Goal: Task Accomplishment & Management: Use online tool/utility

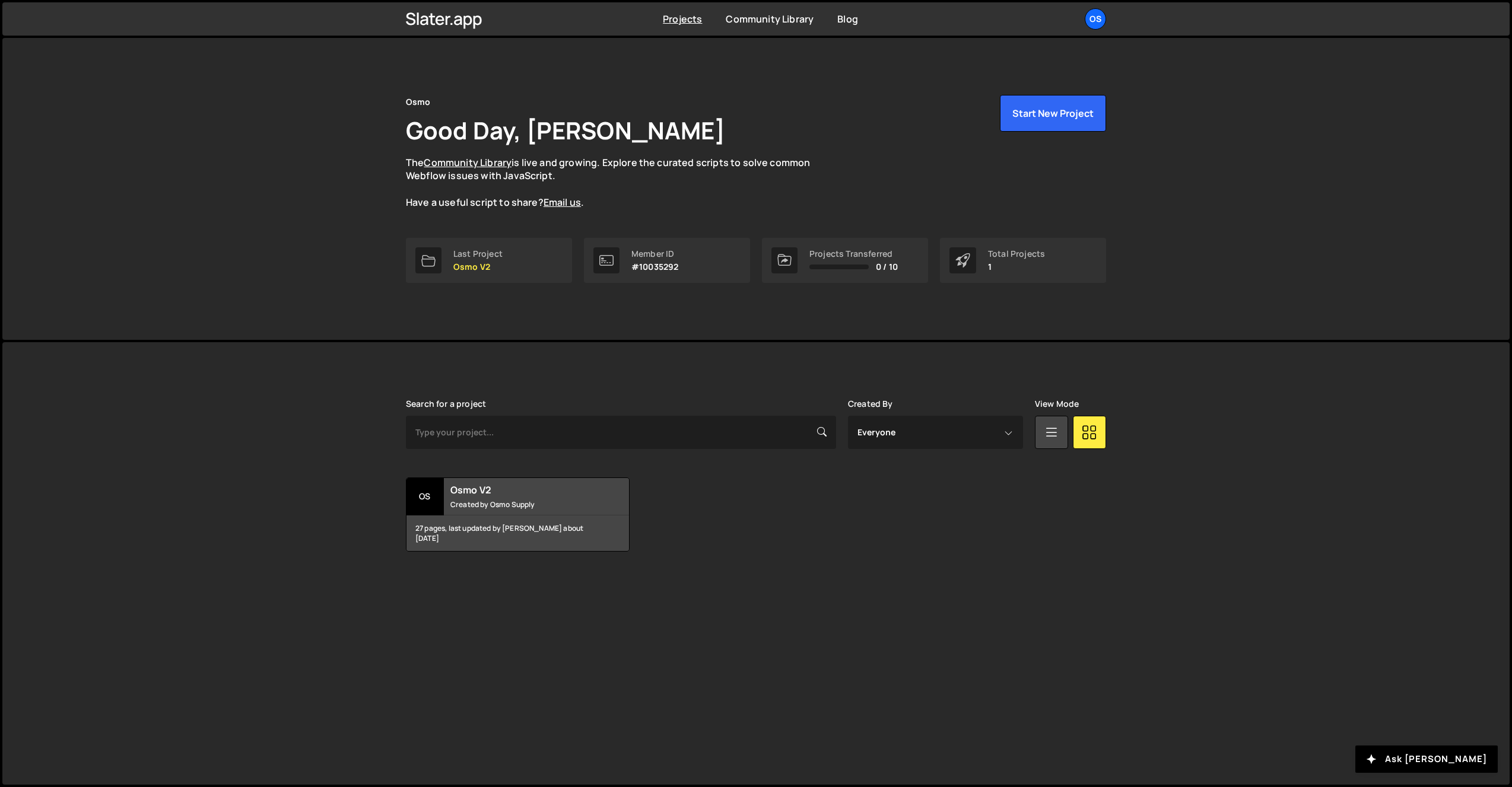
click at [1106, 18] on div "Projects Community Library Blog Os Your current team is Osmo Projects Your Team…" at bounding box center [756, 19] width 736 height 33
click at [1094, 19] on div "Os" at bounding box center [1096, 19] width 22 height 22
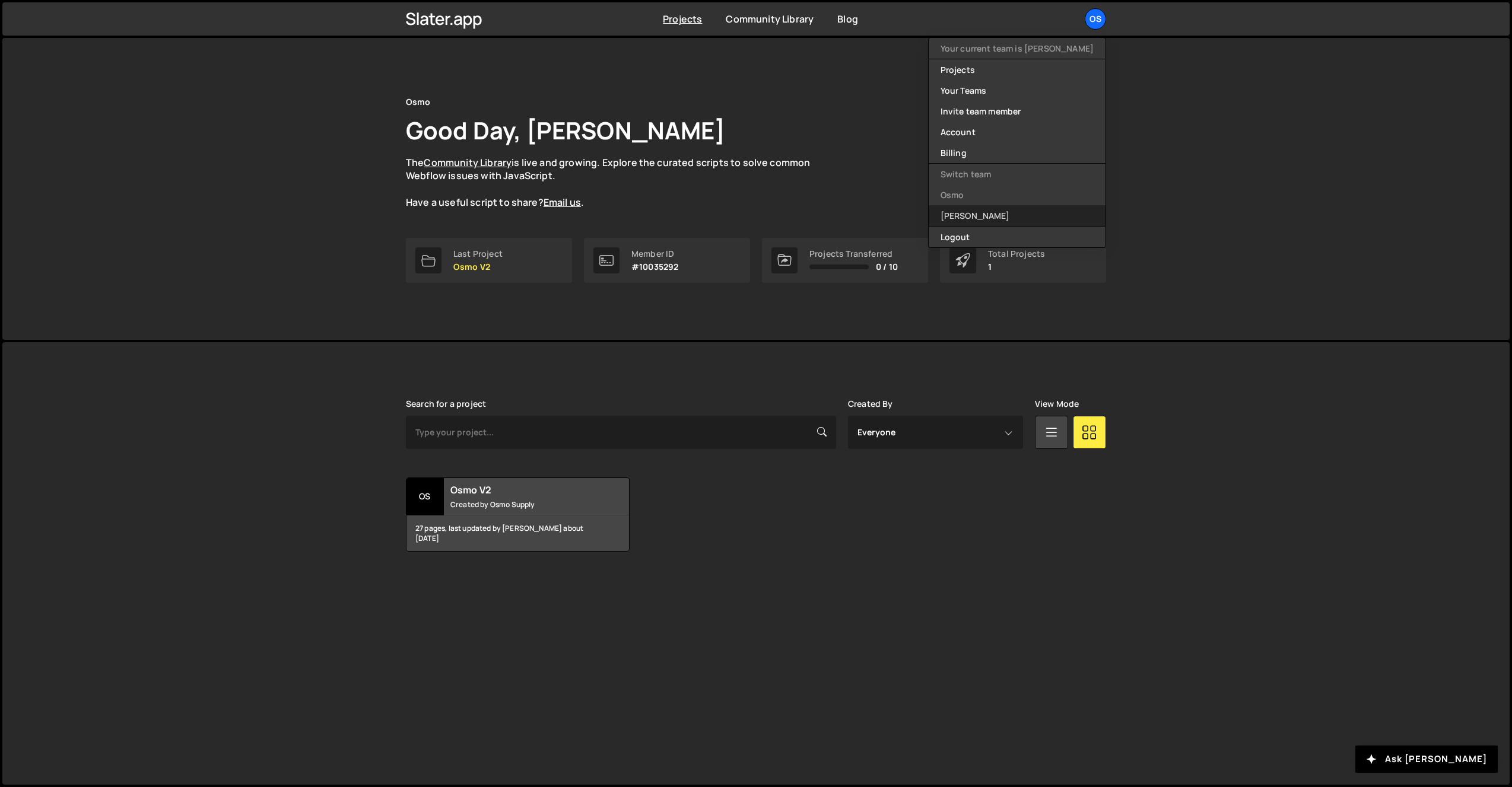
click at [1027, 219] on link "[PERSON_NAME]" at bounding box center [1017, 215] width 177 height 21
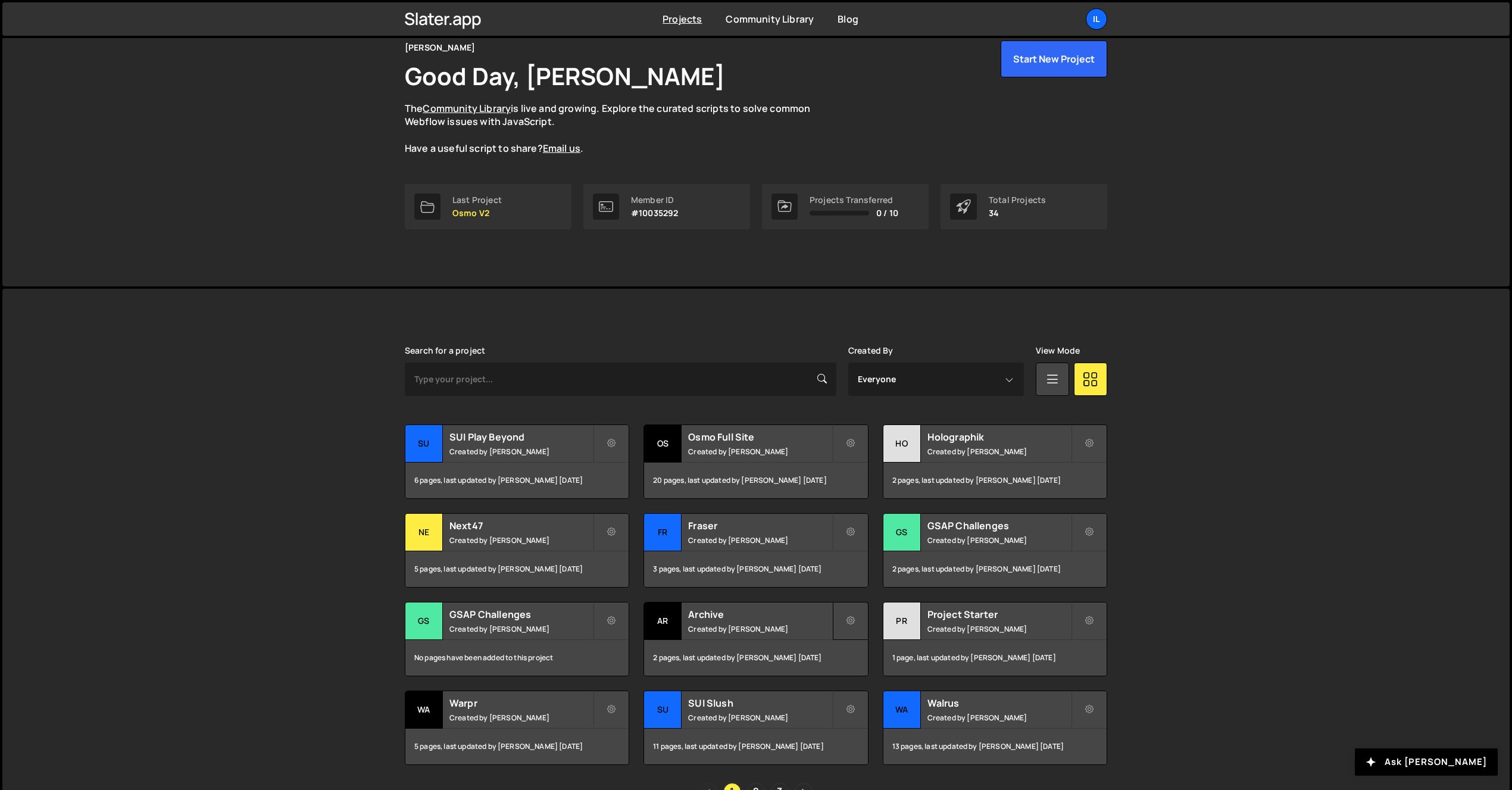
scroll to position [110, 0]
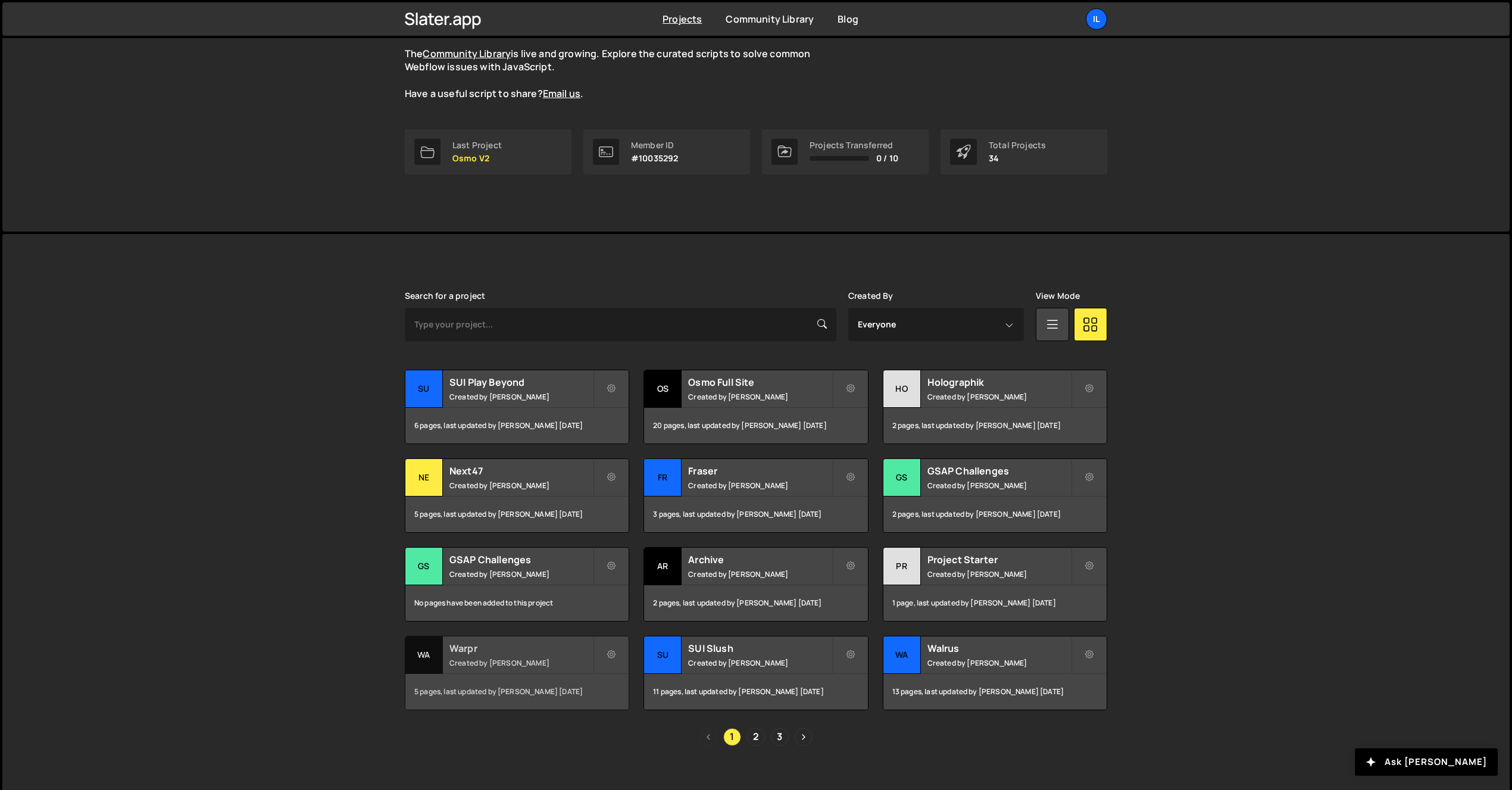
click at [540, 655] on div "Warpr Created by Ilja van Eck" at bounding box center [517, 655] width 223 height 37
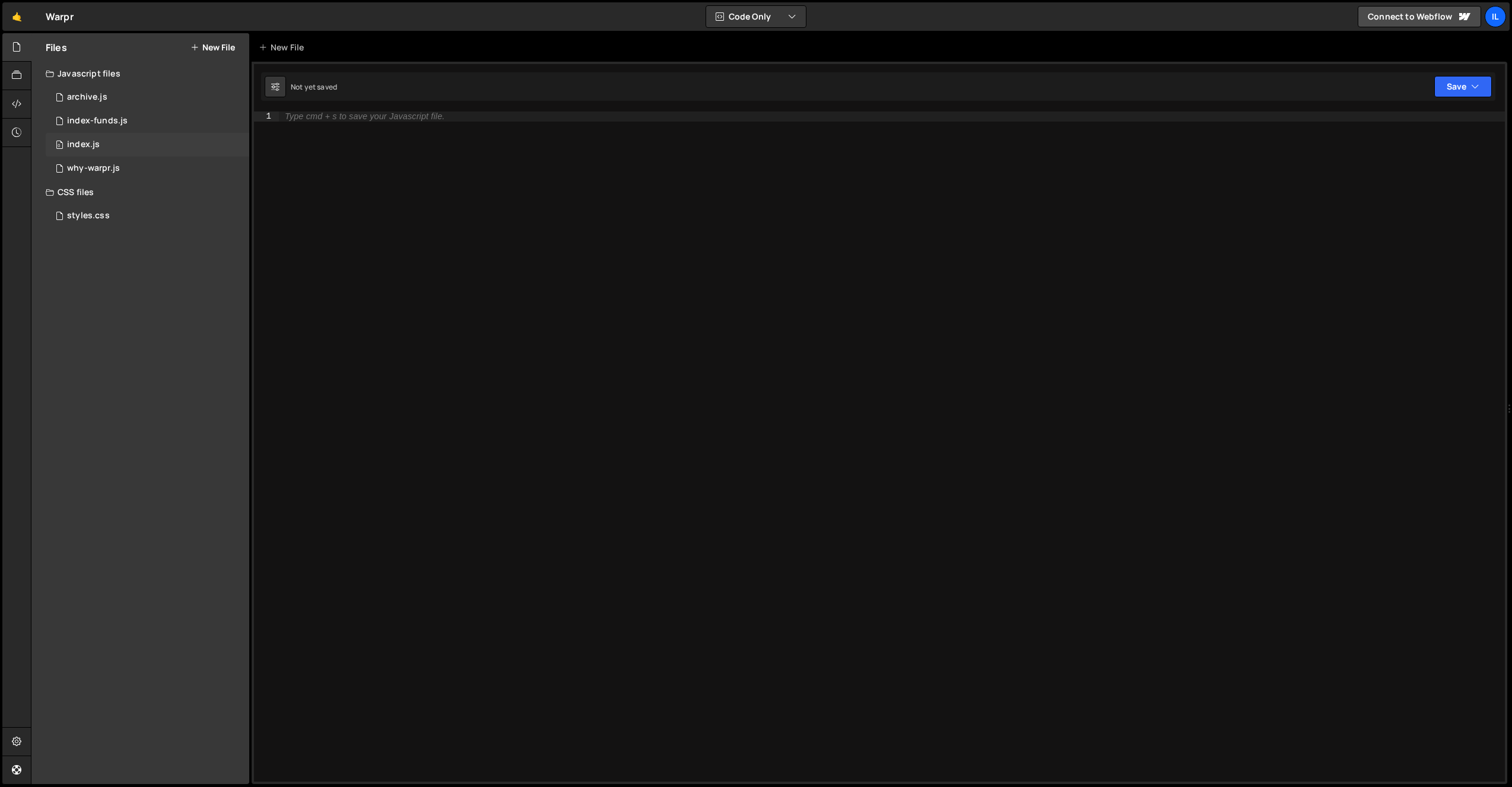
click at [108, 152] on div "0 index.js 0" at bounding box center [147, 145] width 203 height 23
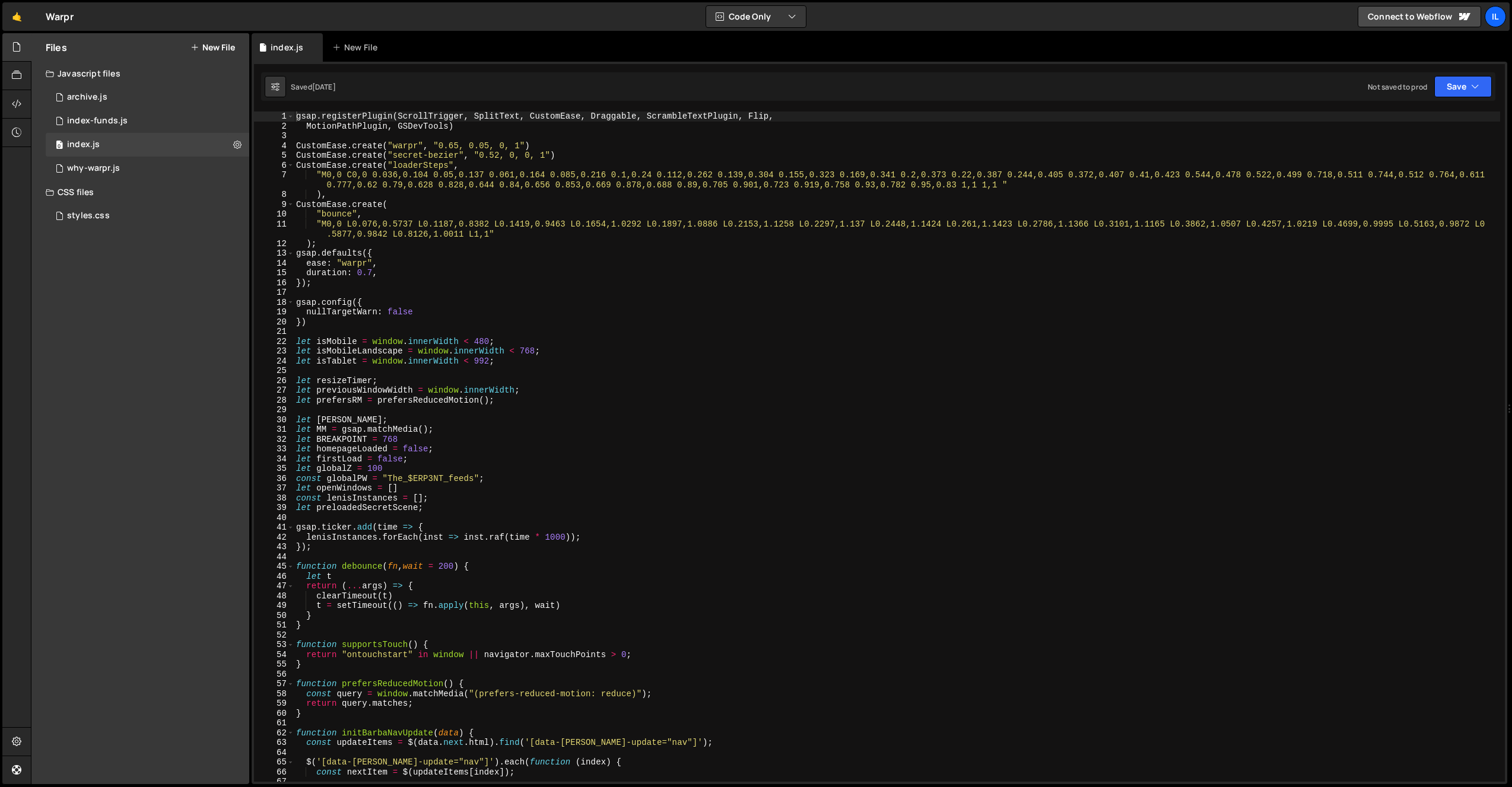
scroll to position [5264, 0]
click at [284, 256] on div "13" at bounding box center [274, 253] width 40 height 10
click at [289, 253] on span at bounding box center [290, 253] width 7 height 10
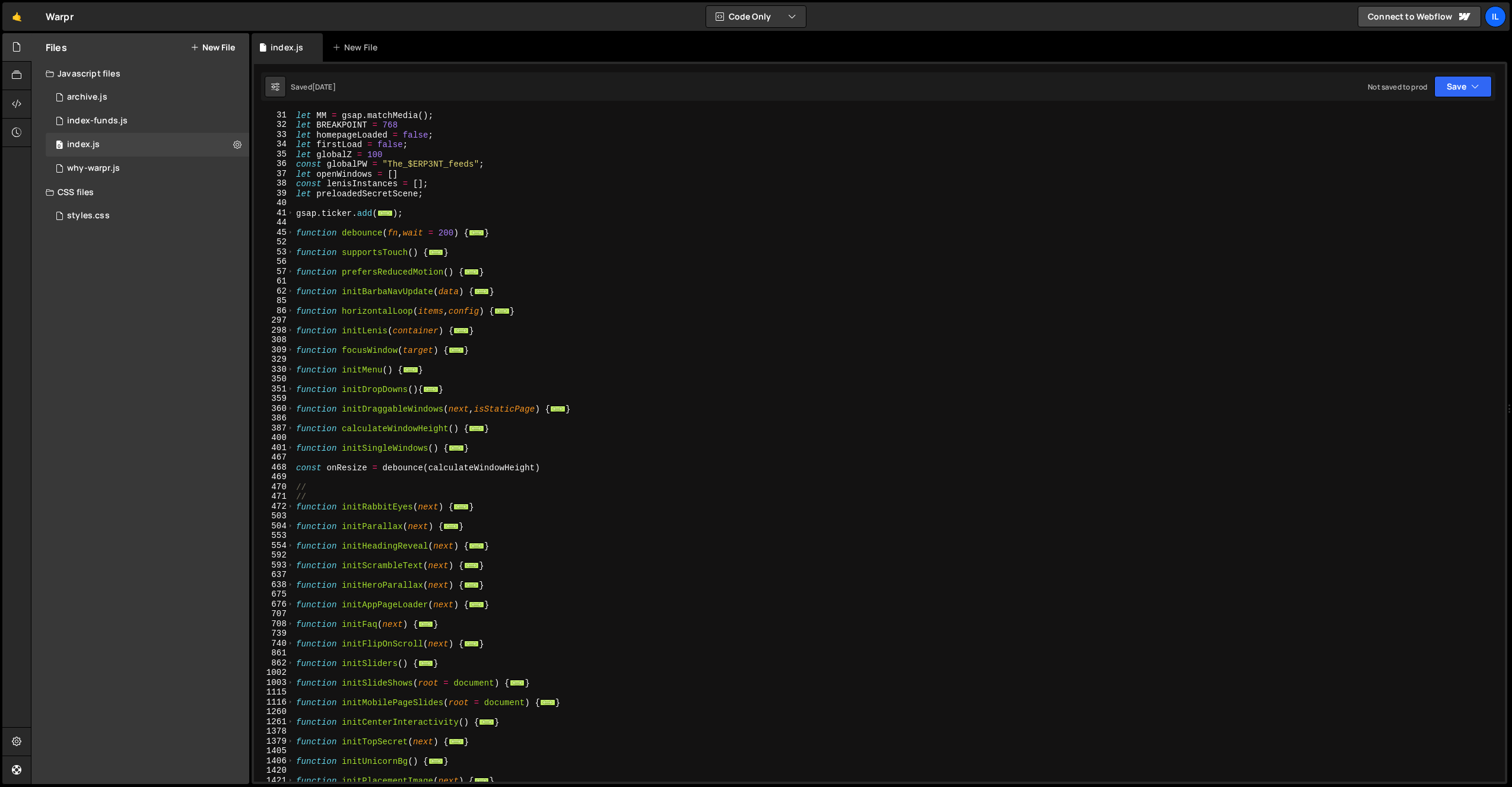
scroll to position [213, 0]
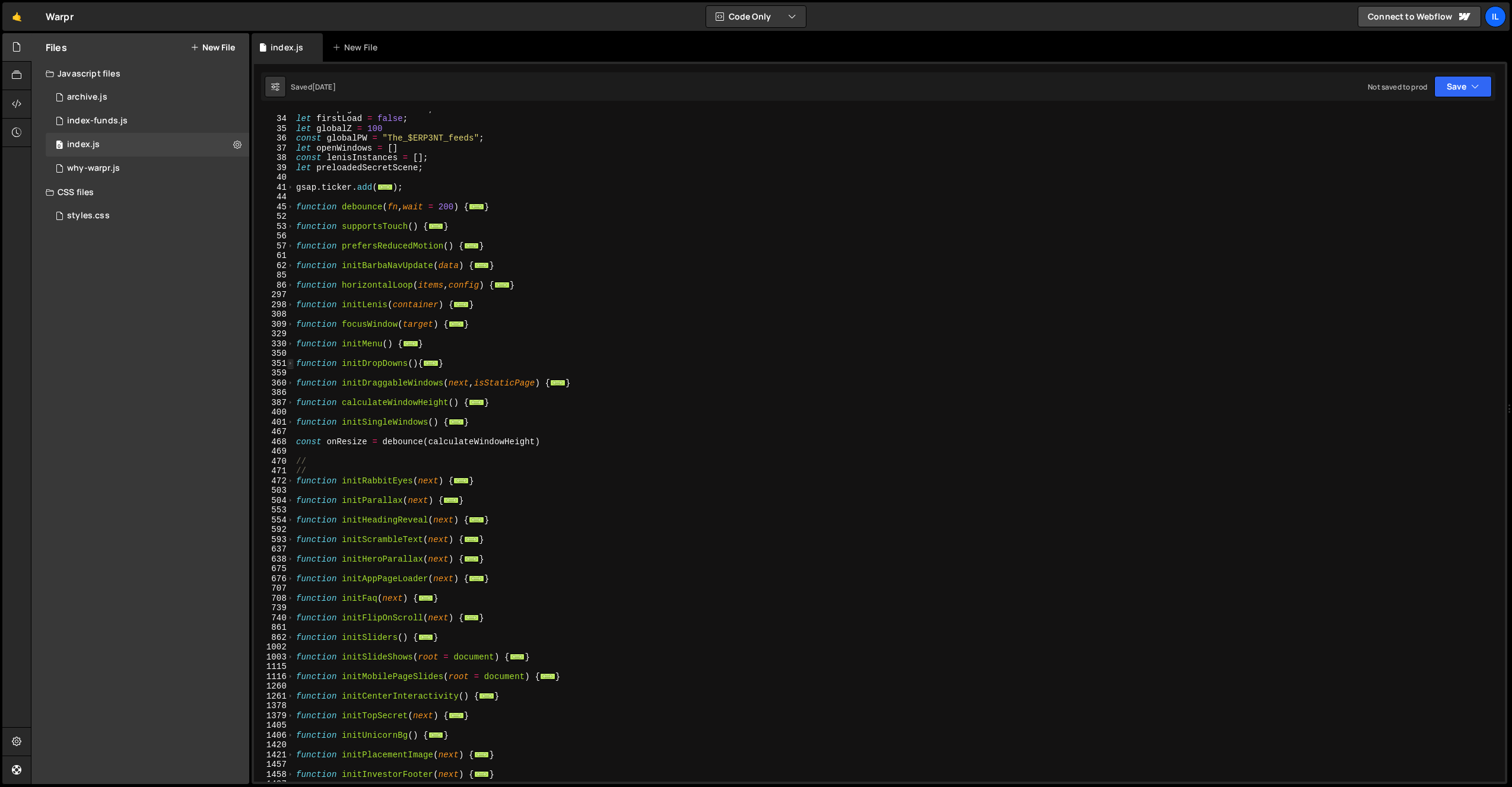
click at [290, 365] on span at bounding box center [290, 364] width 7 height 10
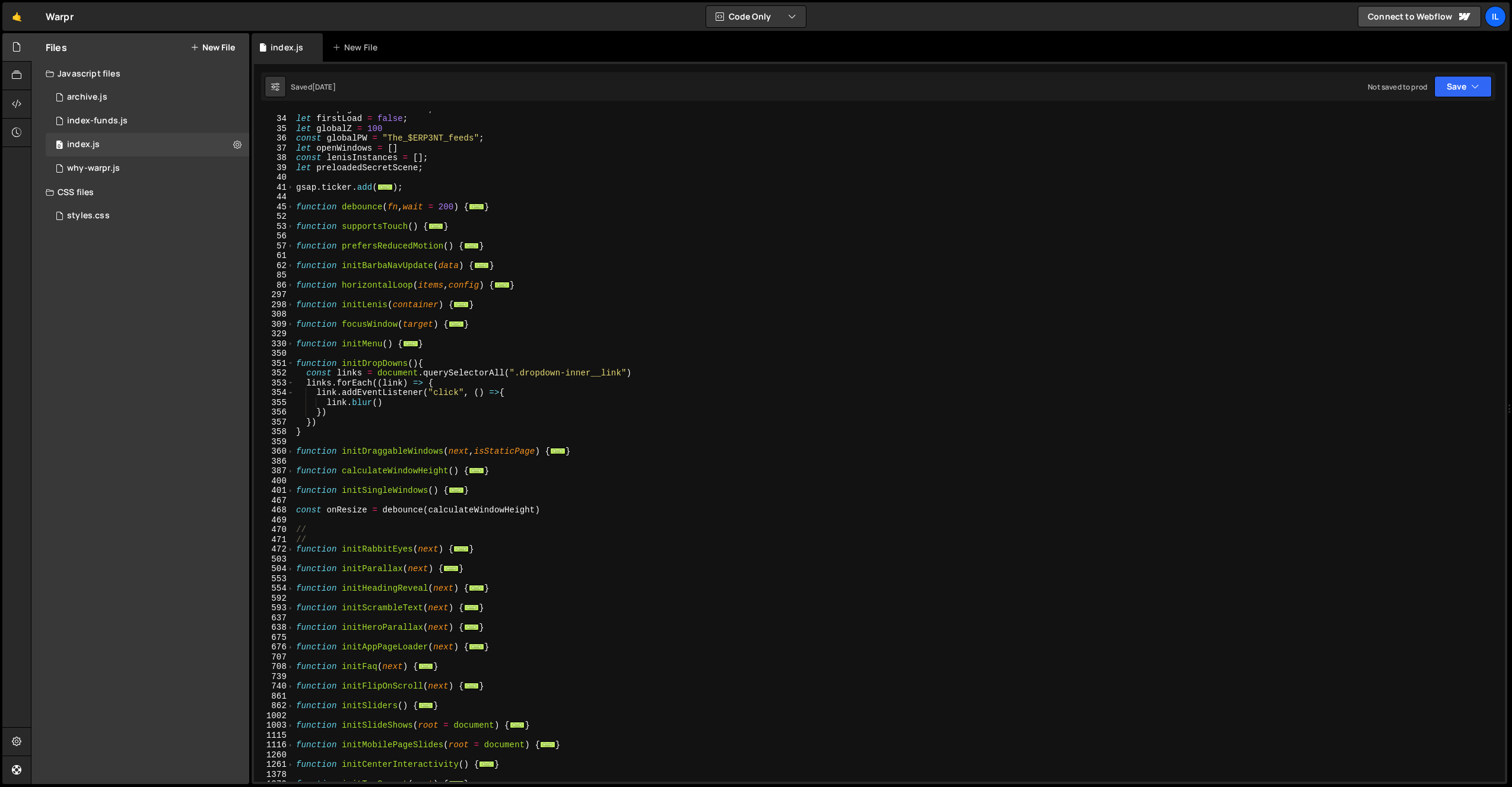
click at [351, 362] on div "let homepageLoaded = false ; let firstLoad = false ; let globalZ = 100 const gl…" at bounding box center [897, 448] width 1207 height 690
click at [352, 368] on div "let homepageLoaded = false ; let firstLoad = false ; let globalZ = 100 const gl…" at bounding box center [897, 447] width 1207 height 671
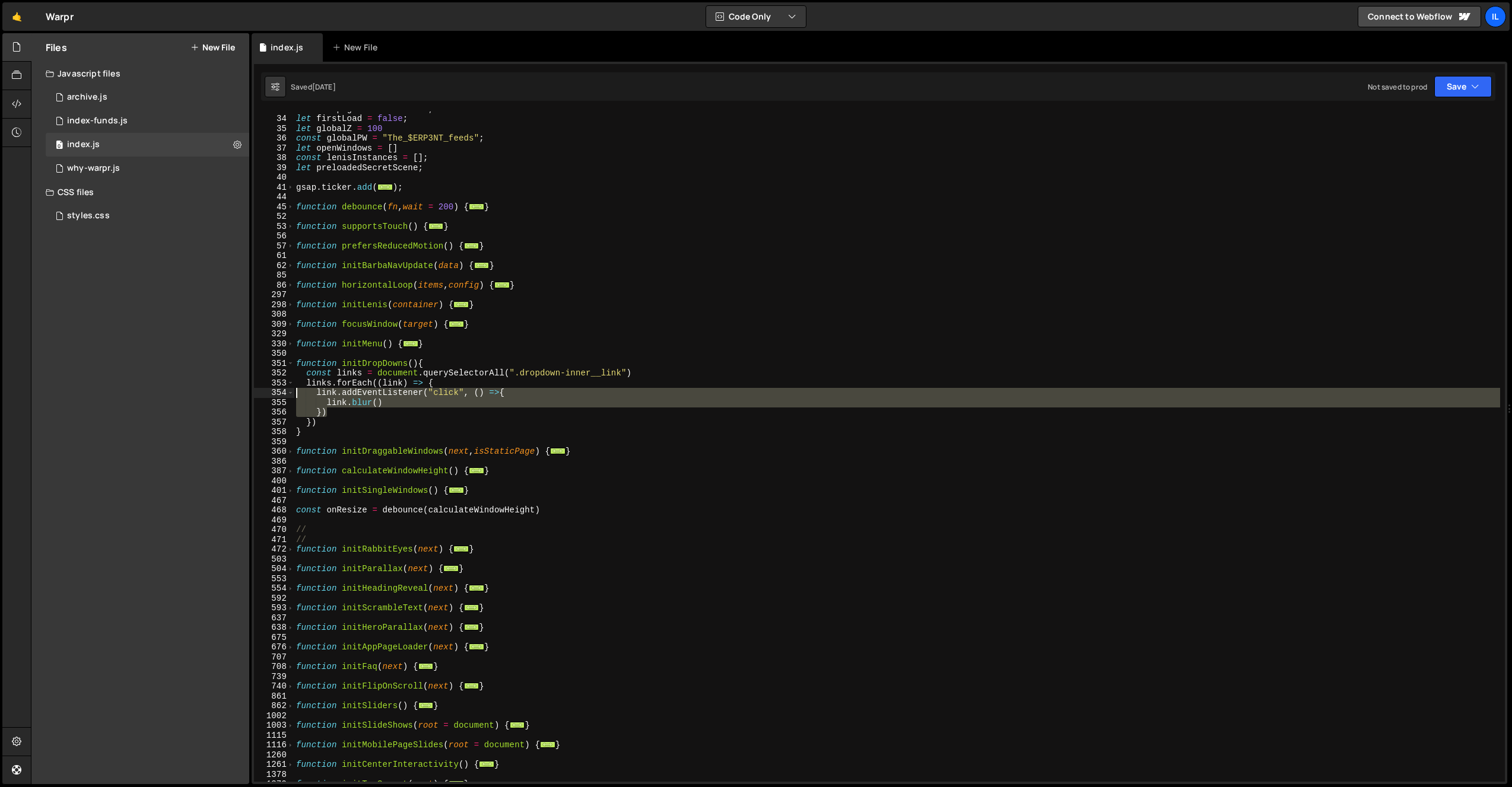
drag, startPoint x: 338, startPoint y: 411, endPoint x: 269, endPoint y: 391, distance: 71.8
click at [269, 391] on div "function initDropDowns(){ 33 34 35 36 37 38 39 40 41 44 45 52 53 56 57 61 62 85…" at bounding box center [879, 447] width 1251 height 671
click at [761, 372] on div "let homepageLoaded = false ; let firstLoad = false ; let globalZ = 100 const gl…" at bounding box center [897, 448] width 1207 height 690
type textarea "const links = document.querySelectorAll(".dropdown-inner__link")"
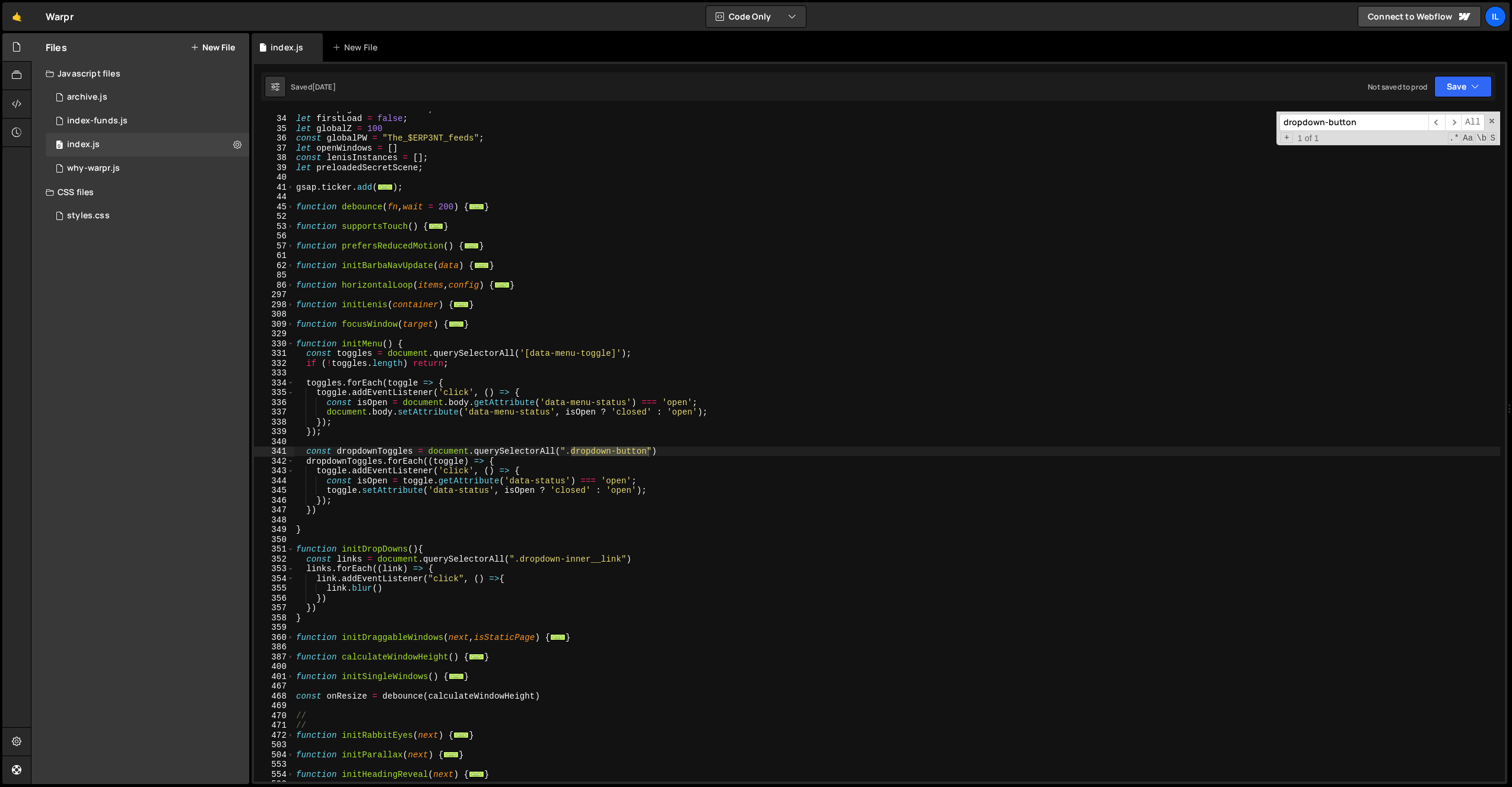
scroll to position [281, 0]
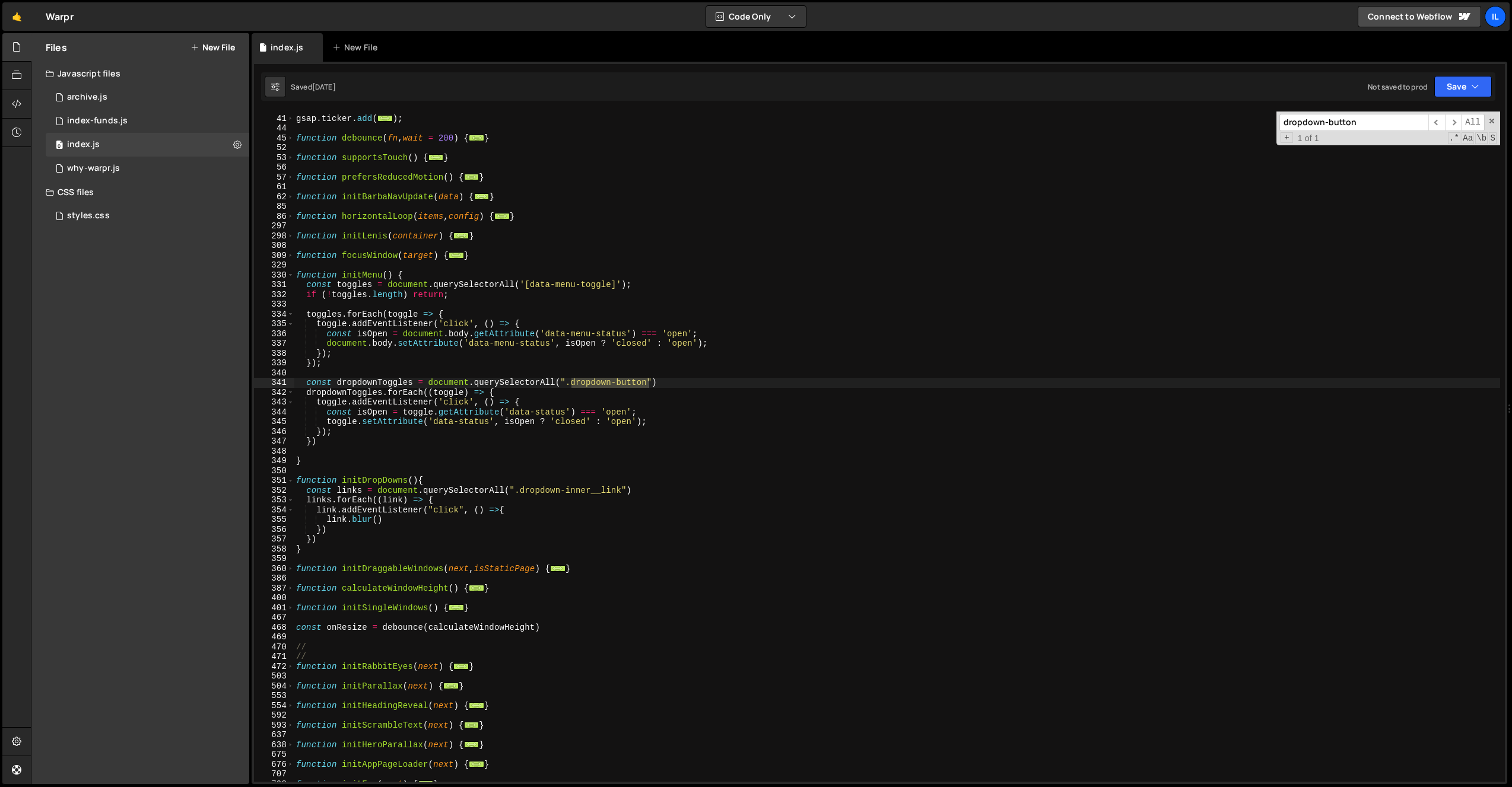
type input "dropdown-button"
click at [334, 365] on div "gsap . ticker . add ( ... ) ; function debounce ( fn , wait = 200 ) { ... } fun…" at bounding box center [897, 448] width 1207 height 690
click at [294, 479] on div "351" at bounding box center [274, 481] width 40 height 10
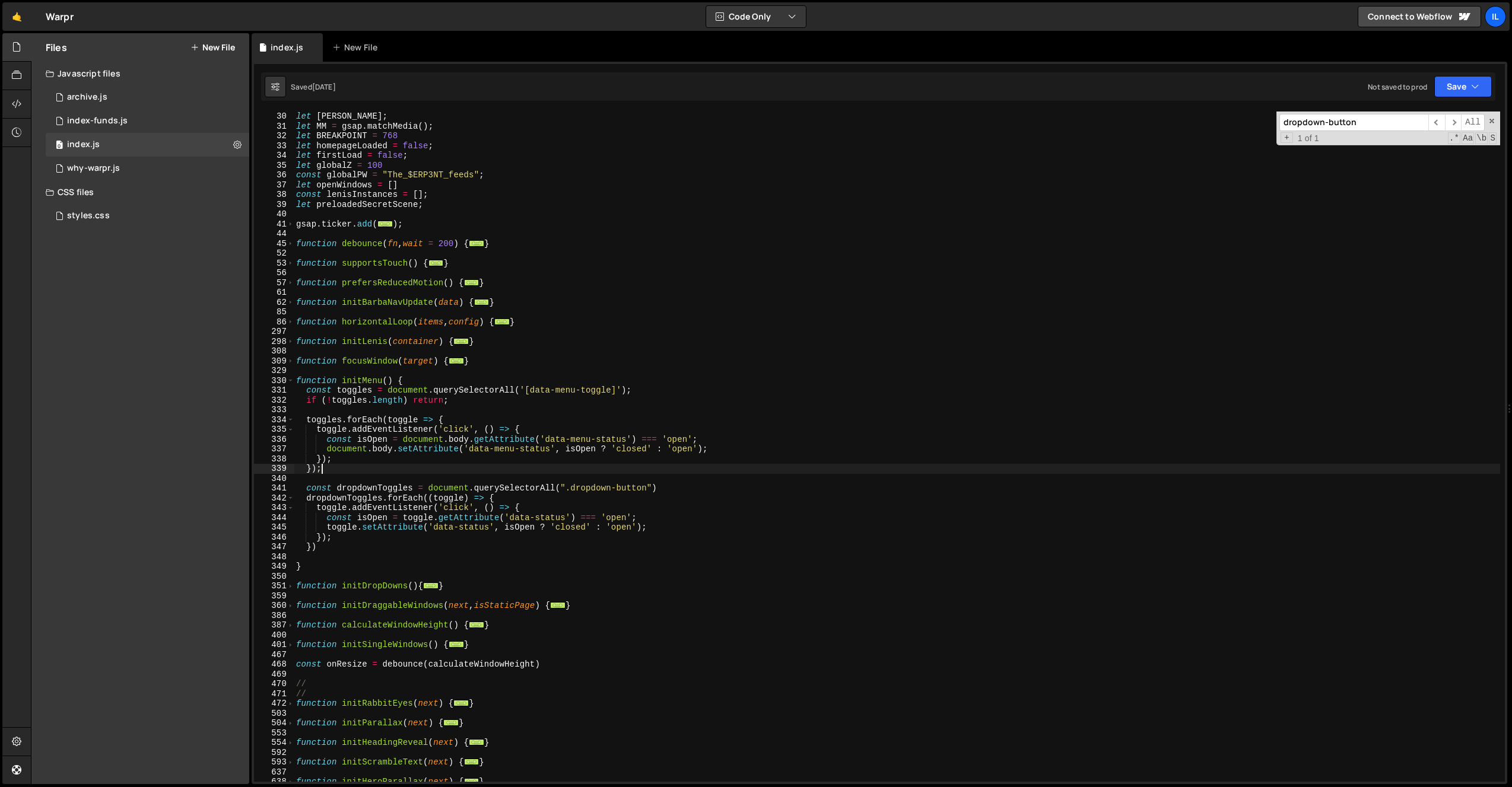
scroll to position [181, 0]
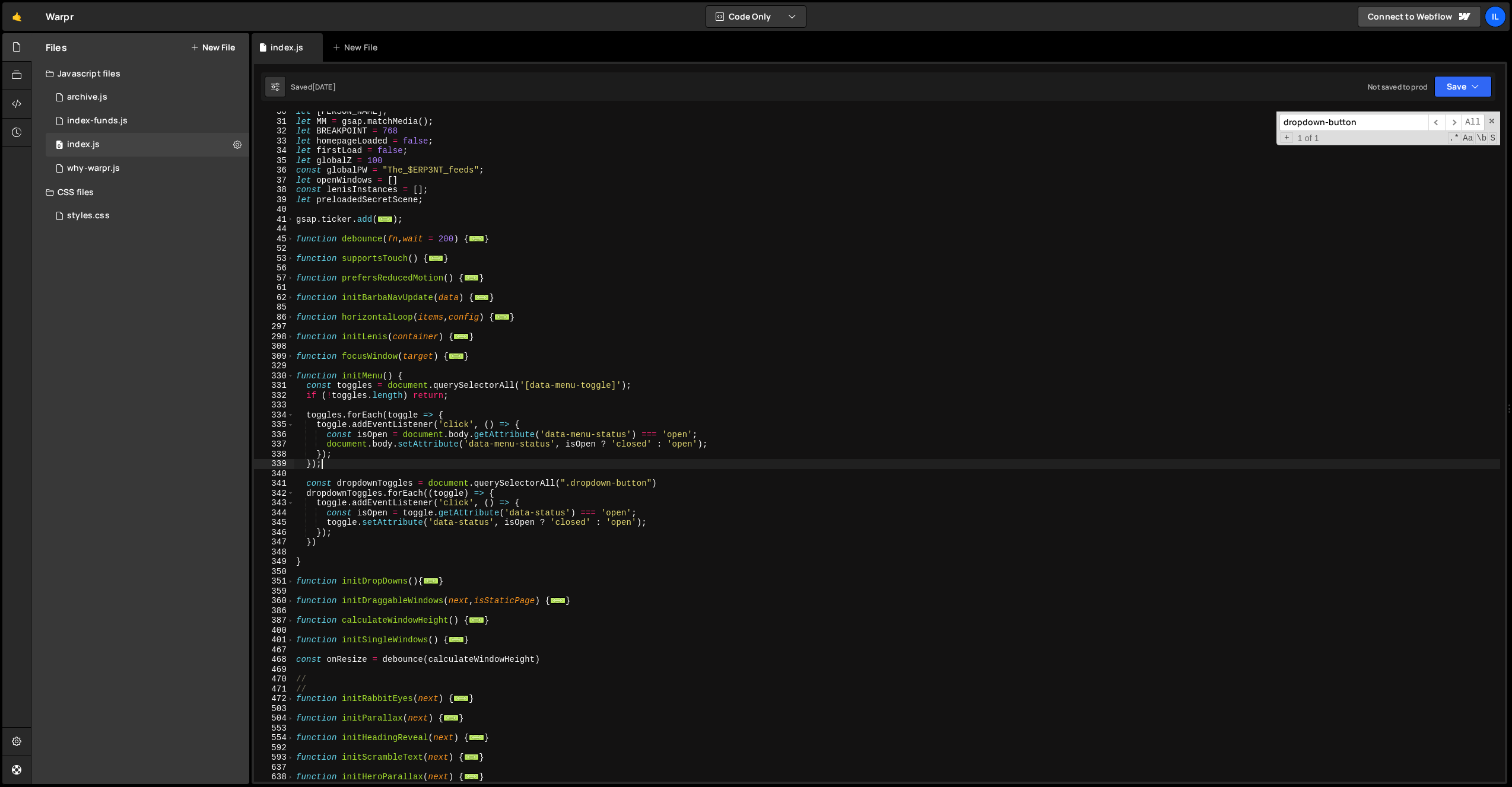
click at [542, 503] on div "let [PERSON_NAME] ; let MM = gsap . matchMedia ( ) ; let BREAKPOINT = 768 let h…" at bounding box center [897, 452] width 1207 height 690
type textarea "toggle.addEventListener('click', () => {"
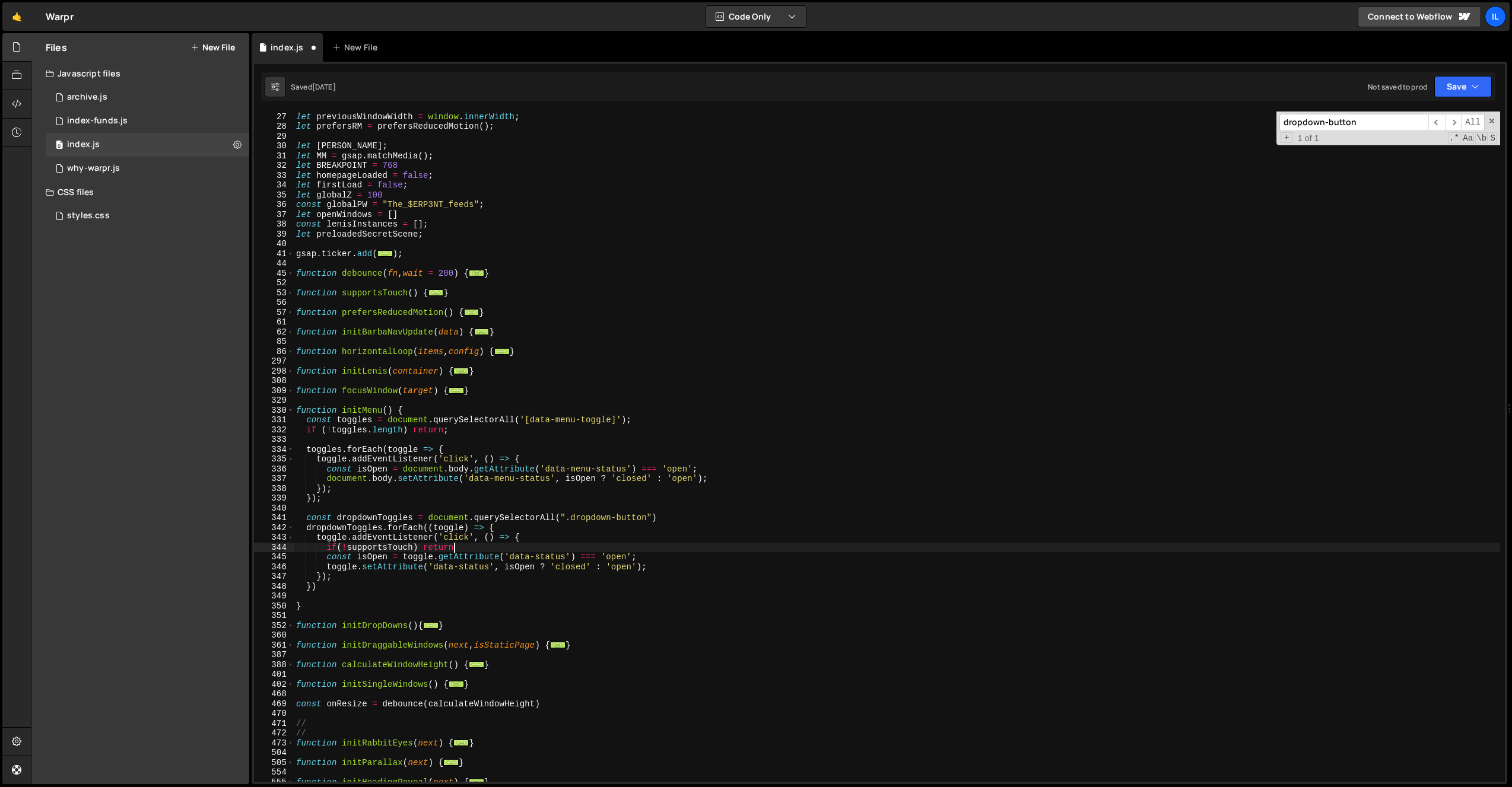
scroll to position [0, 11]
type textarea "if(!supportsTouch) return;"
click at [434, 507] on div "let resizeTimer ; let previousWindowWidth = window . innerWidth ; let prefersRM…" at bounding box center [897, 447] width 1207 height 690
click at [491, 545] on div "let resizeTimer ; let previousWindowWidth = window . innerWidth ; let prefersRM…" at bounding box center [897, 447] width 1207 height 690
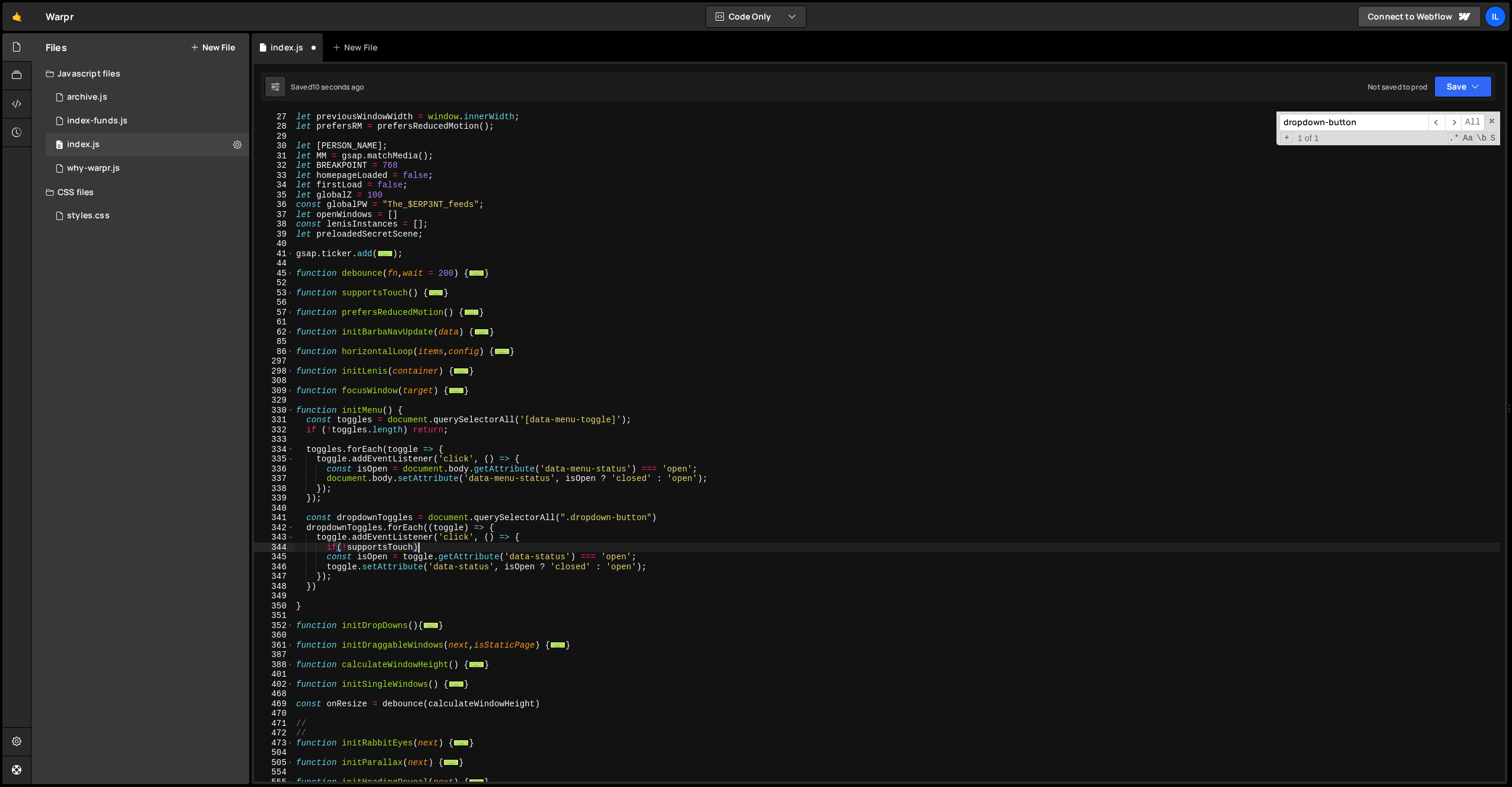
type textarea "if(!supportsTouch){"
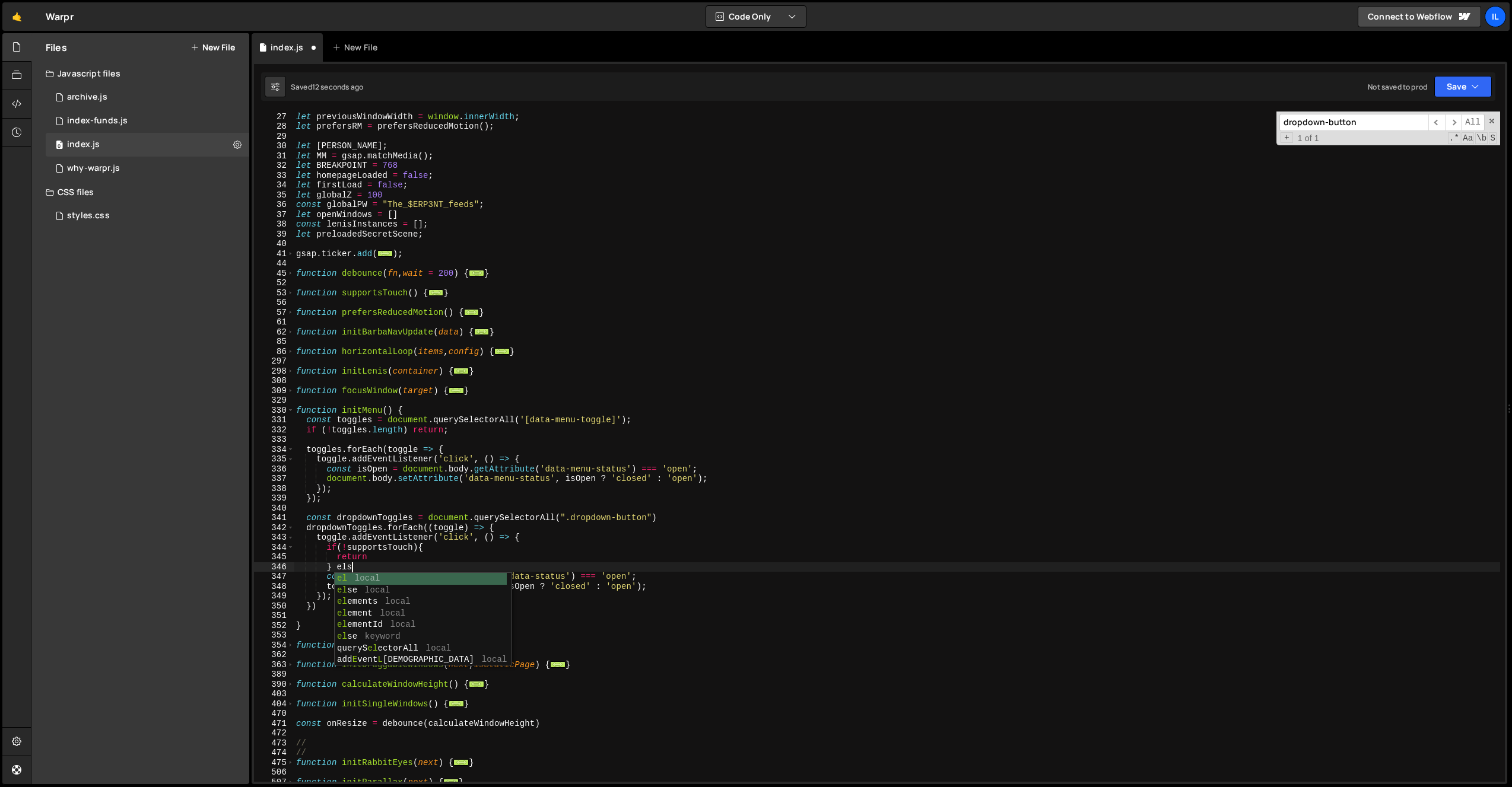
type textarea "} else{"
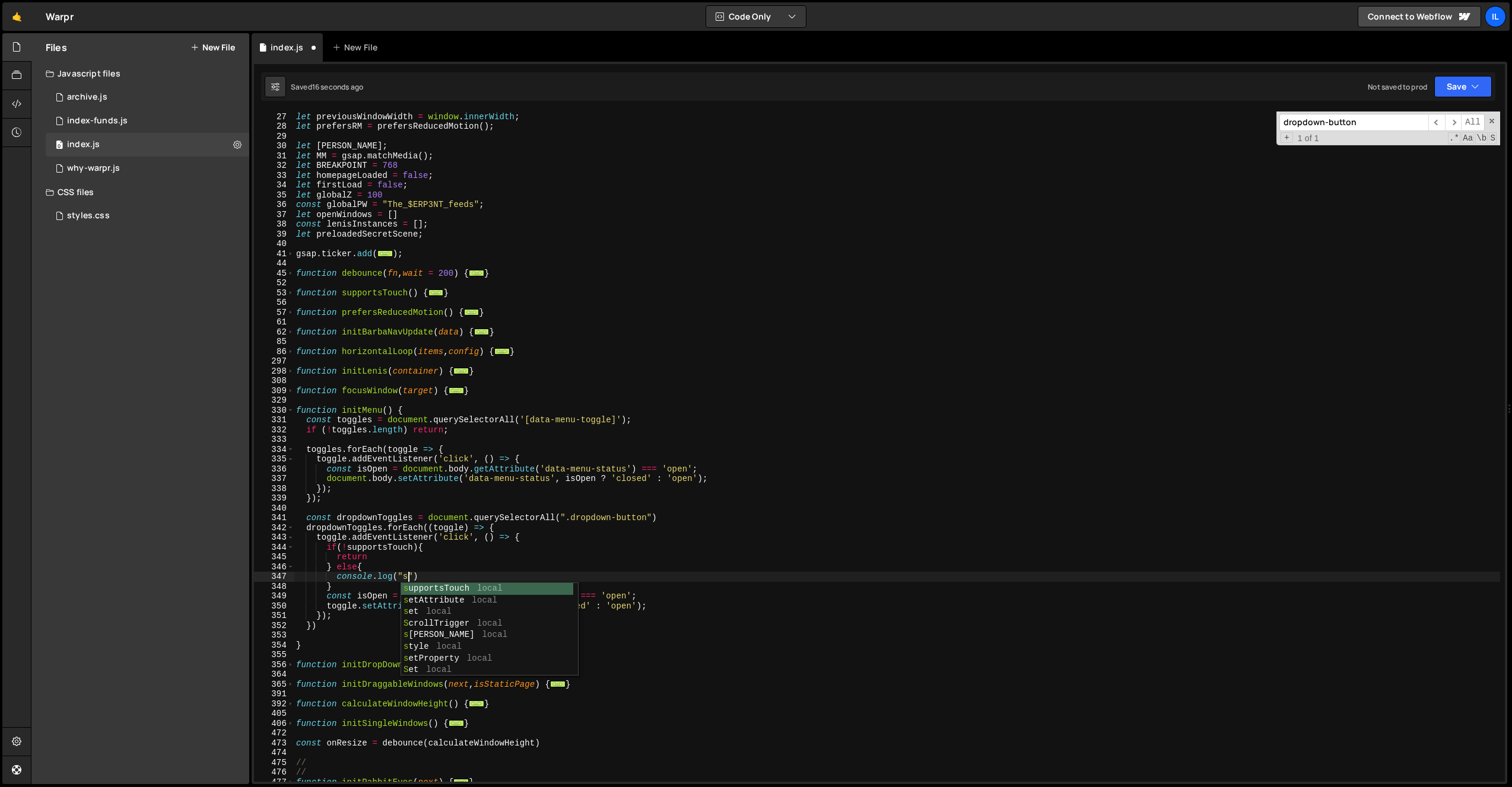
scroll to position [0, 8]
click at [472, 426] on div "let resizeTimer ; let previousWindowWidth = window . innerWidth ; let prefersRM…" at bounding box center [897, 447] width 1207 height 690
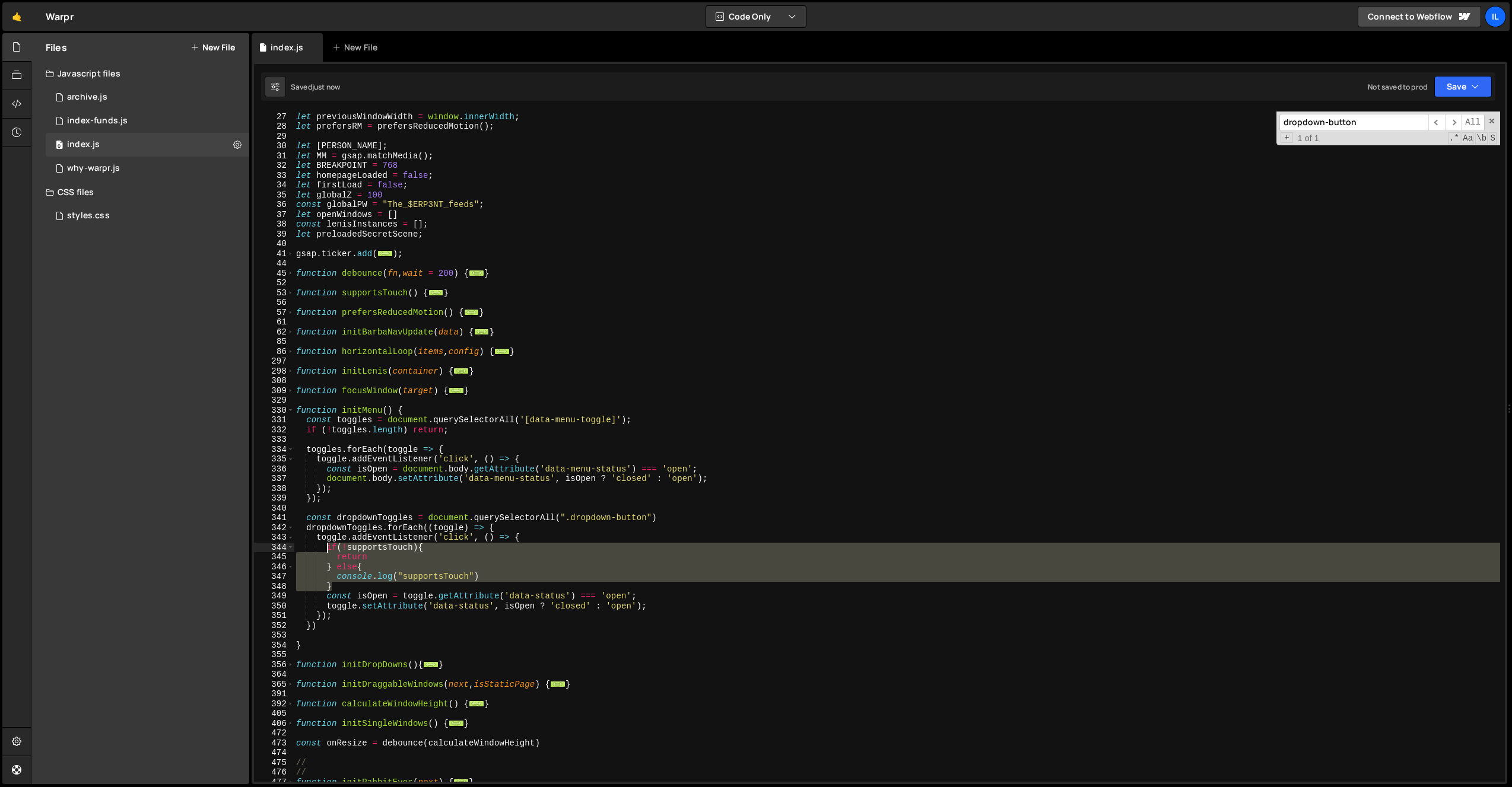
drag, startPoint x: 339, startPoint y: 585, endPoint x: 325, endPoint y: 548, distance: 39.6
click at [325, 548] on div "let resizeTimer ; let previousWindowWidth = window . innerWidth ; let prefersRM…" at bounding box center [897, 447] width 1207 height 690
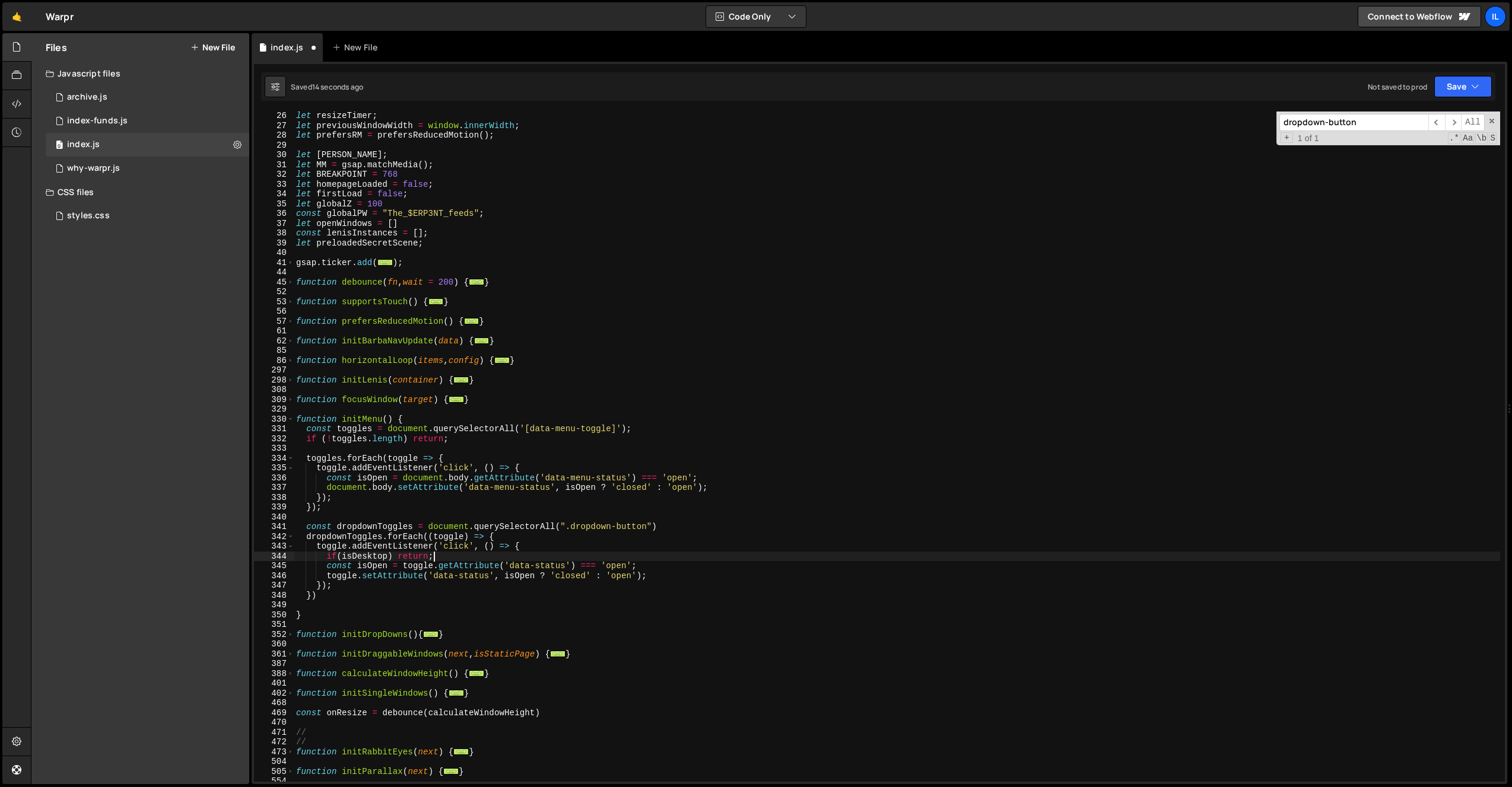
scroll to position [137, 0]
click at [362, 554] on div "let resizeTimer ; let previousWindowWidth = window . innerWidth ; let prefersRM…" at bounding box center [897, 456] width 1207 height 690
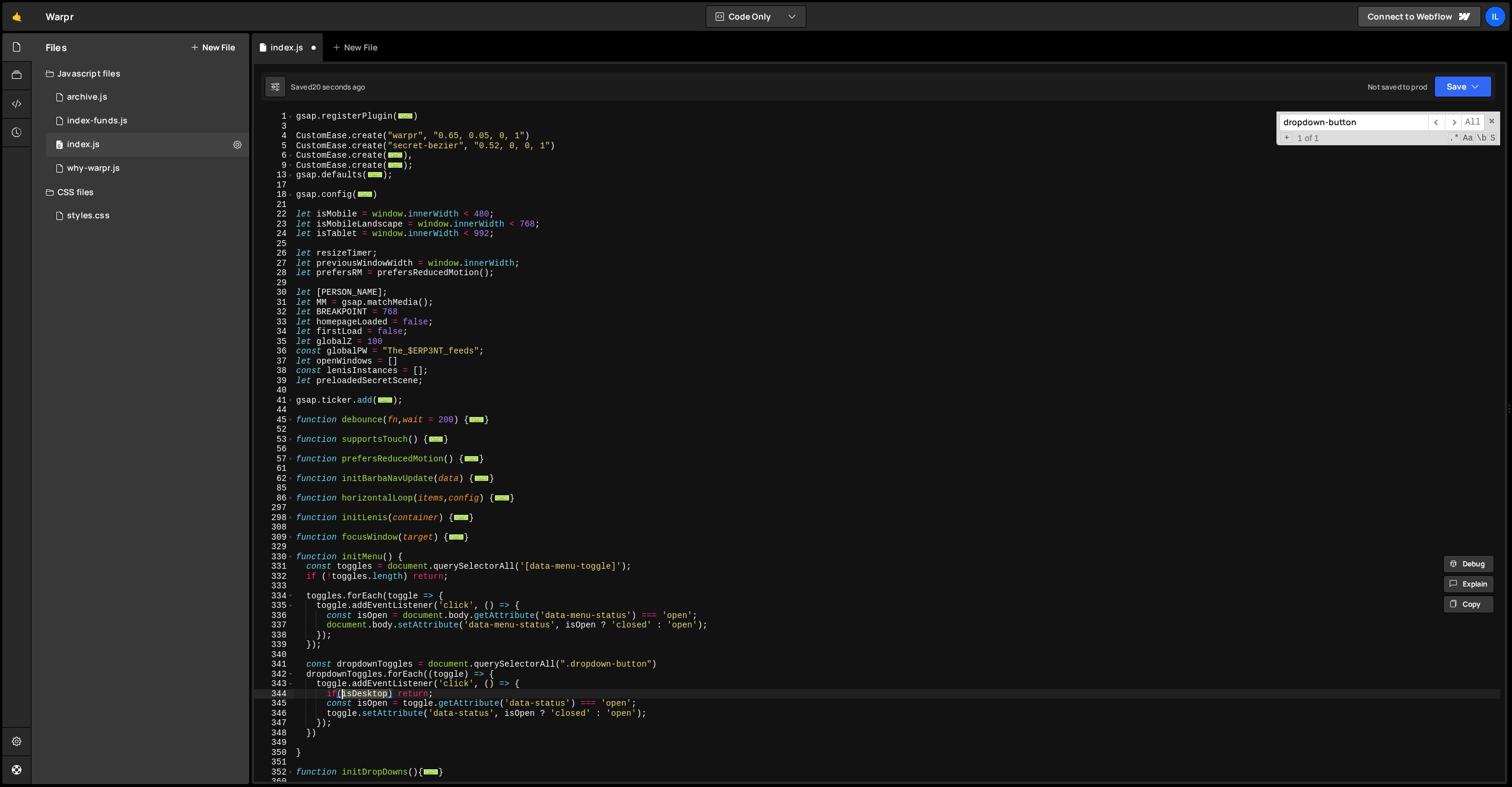
scroll to position [68, 0]
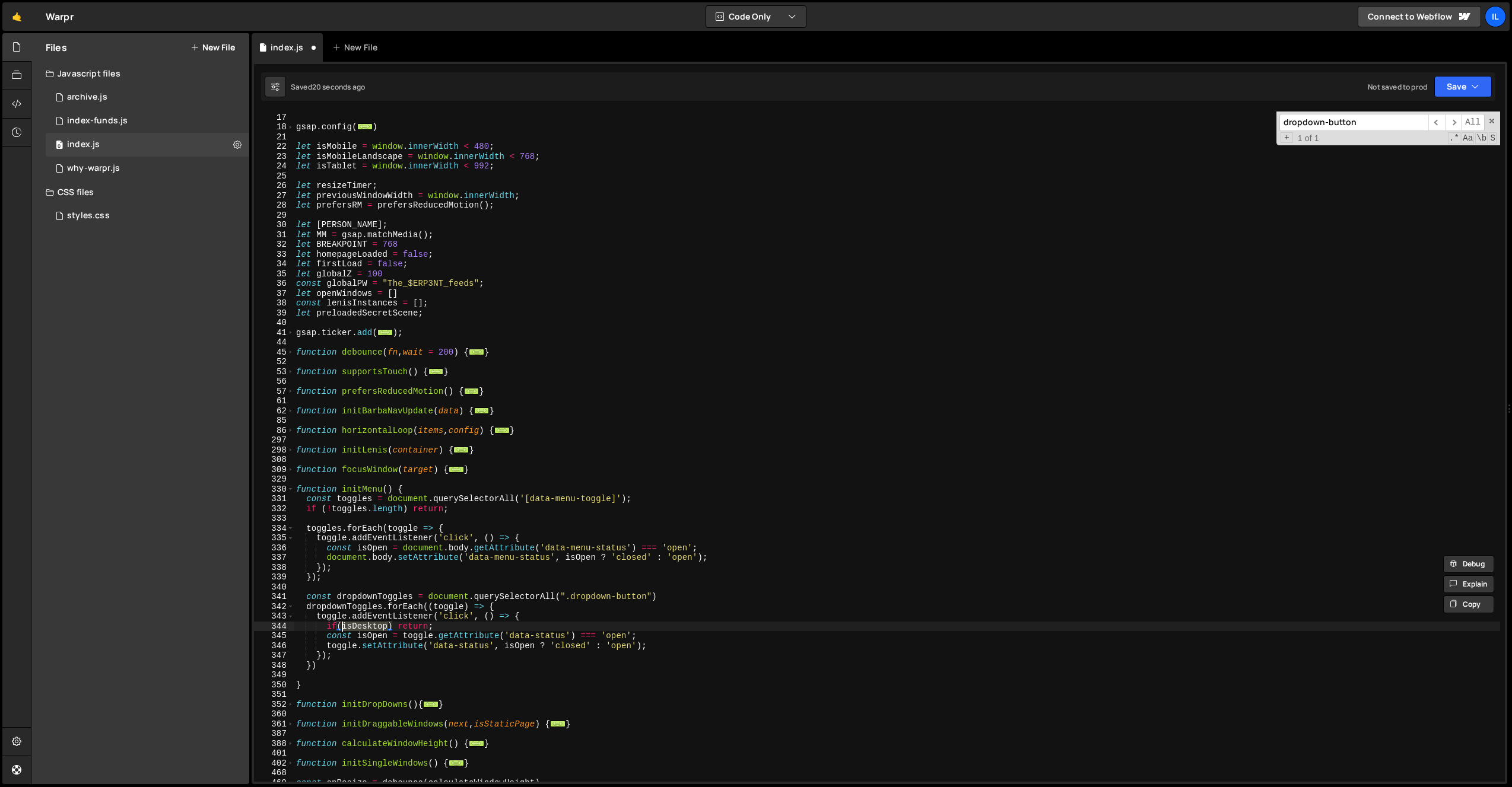
click at [369, 620] on div "gsap . defaults ( ... ) ; gsap . config ( ... ) let isMobile = window . innerWi…" at bounding box center [897, 447] width 1207 height 690
click at [366, 623] on div "gsap . defaults ( ... ) ; gsap . config ( ... ) let isMobile = window . innerWi…" at bounding box center [897, 447] width 1207 height 690
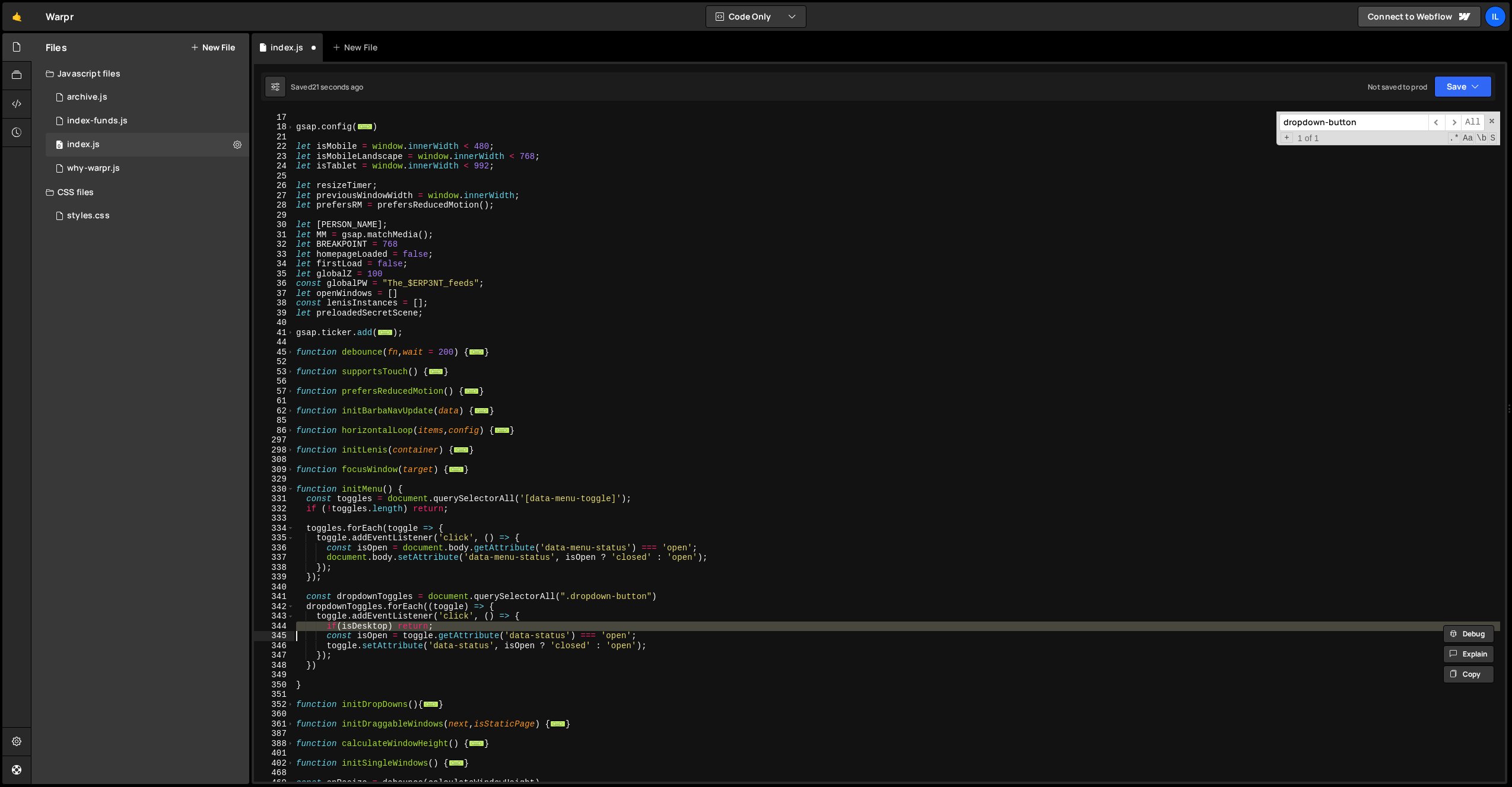
type textarea "const isOpen = toggle.getAttribute('data-status') === 'open';"
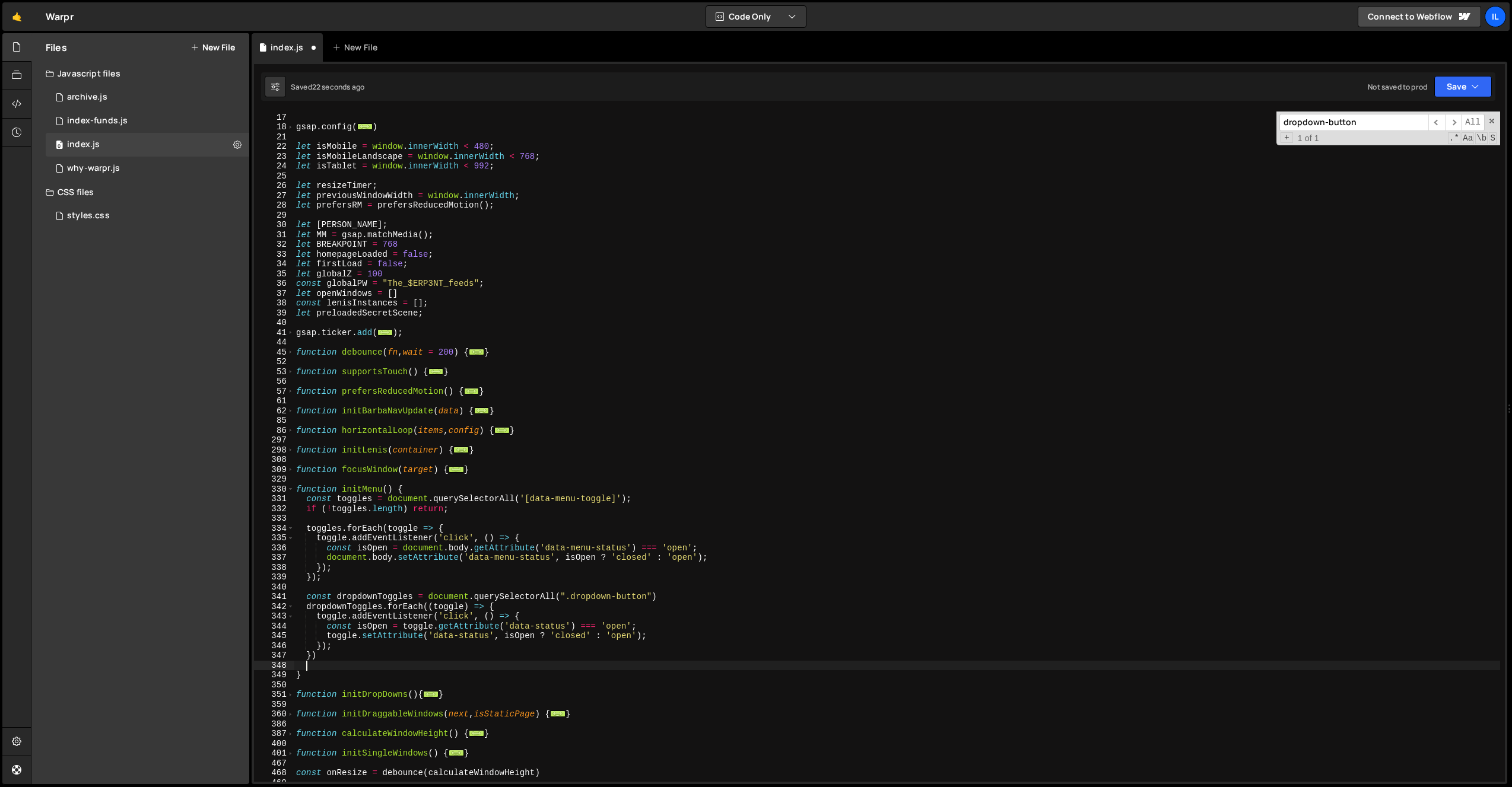
click at [314, 664] on div "gsap . defaults ( ... ) ; gsap . config ( ... ) let isMobile = window . innerWi…" at bounding box center [897, 447] width 1207 height 690
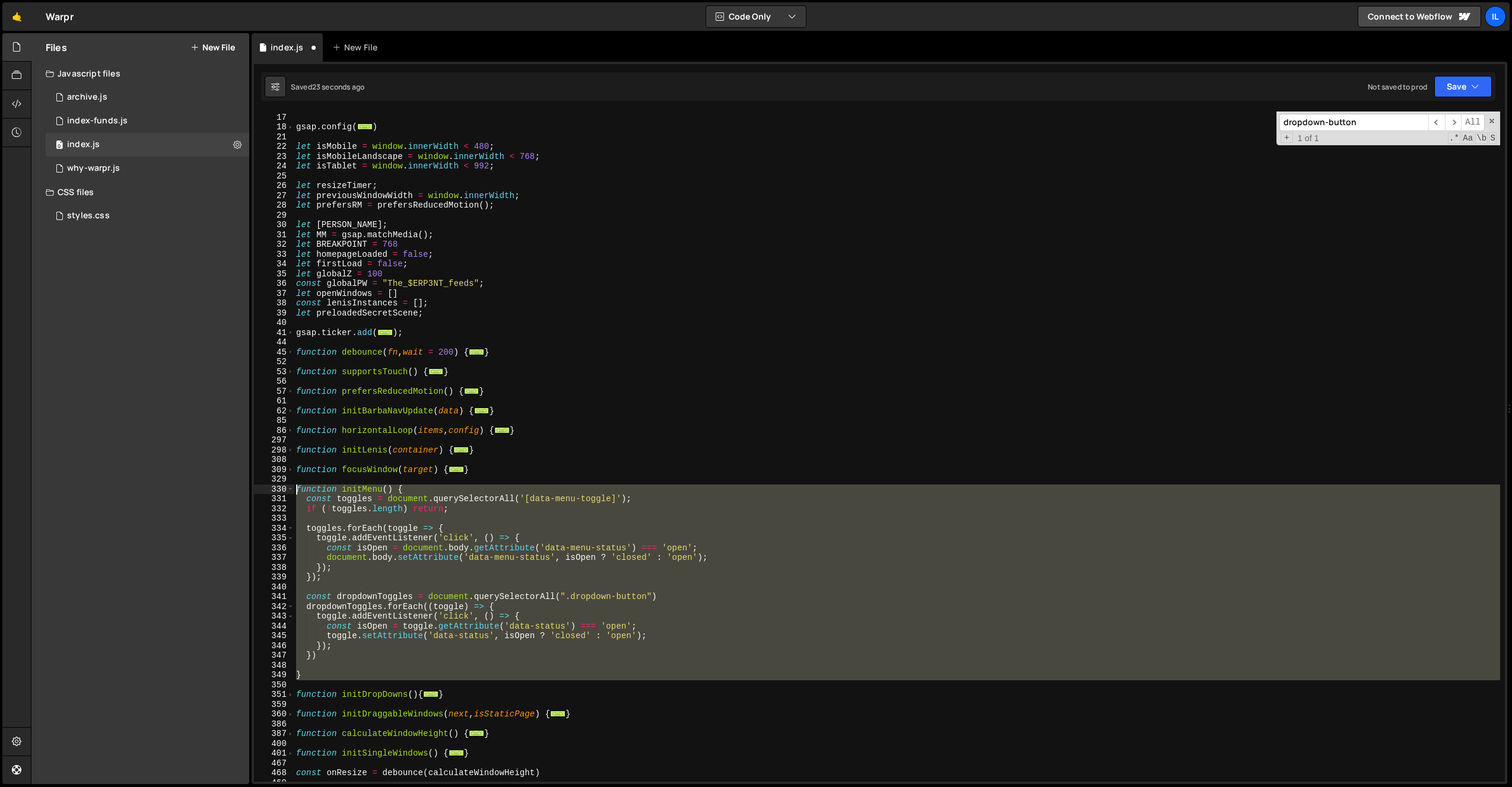
drag, startPoint x: 311, startPoint y: 682, endPoint x: 280, endPoint y: 488, distance: 196.5
click at [280, 488] on div "13 17 18 21 22 23 24 25 26 27 28 29 30 31 32 33 34 35 36 37 38 39 40 41 44 45 5…" at bounding box center [879, 447] width 1251 height 671
click at [439, 580] on div "gsap . defaults ( ... ) ; gsap . config ( ... ) let isMobile = window . innerWi…" at bounding box center [897, 447] width 1207 height 671
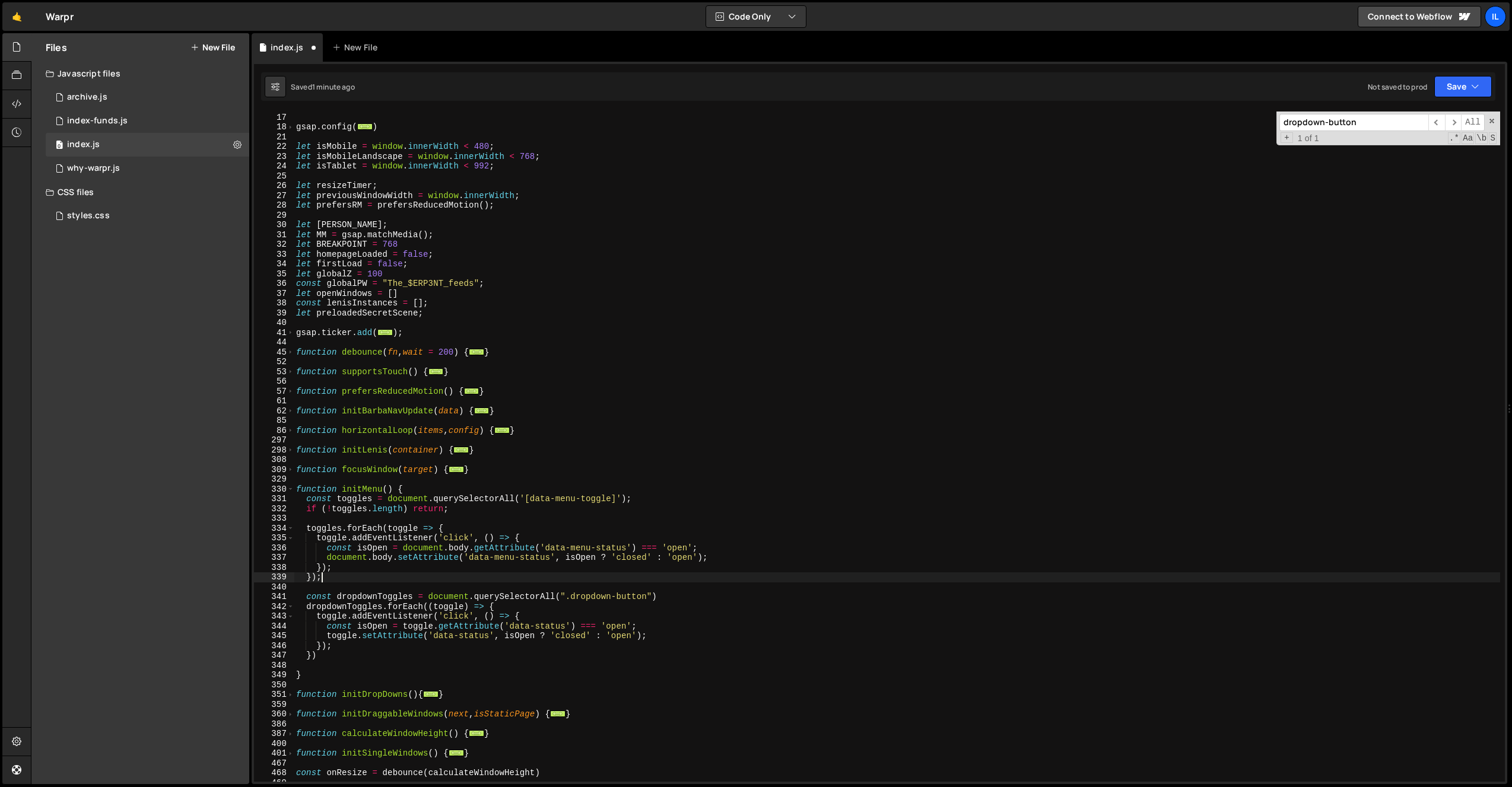
click at [524, 609] on div "gsap . defaults ( ... ) ; gsap . config ( ... ) let isMobile = window . innerWi…" at bounding box center [897, 447] width 1207 height 690
click at [546, 613] on div "gsap . defaults ( ... ) ; gsap . config ( ... ) let isMobile = window . innerWi…" at bounding box center [897, 447] width 1207 height 690
type textarea "toggle.addEventListener('click', () => {"
type textarea "if(window.innerWidth > 767) return;"
